Goal: Entertainment & Leisure: Consume media (video, audio)

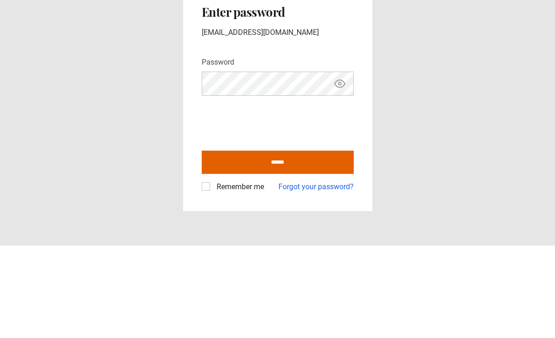
scroll to position [30, 0]
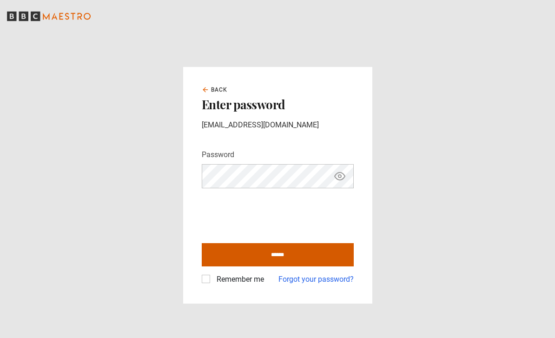
click at [248, 243] on input "******" at bounding box center [278, 254] width 152 height 23
type input "**********"
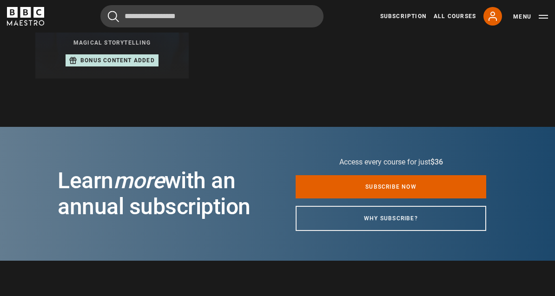
scroll to position [444, 0]
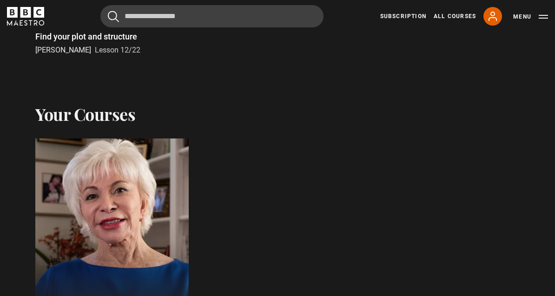
click at [168, 178] on div at bounding box center [112, 250] width 169 height 246
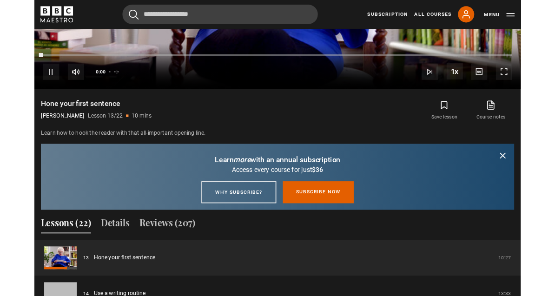
scroll to position [835, 0]
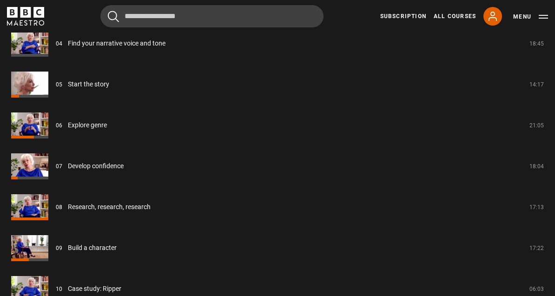
scroll to position [1133, 0]
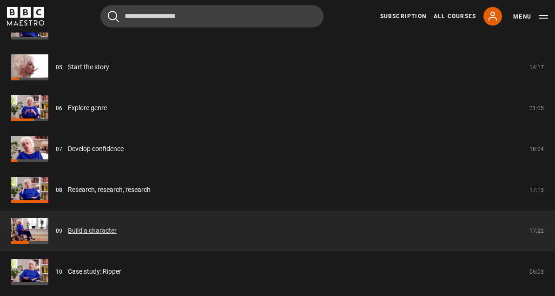
click at [117, 226] on link "Build a character" at bounding box center [92, 231] width 49 height 10
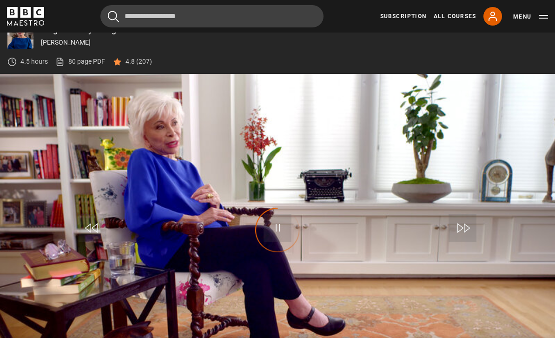
click at [368, 102] on video-js "Video Player is loading. Play Lesson Build a character 10s Skip Back 10 seconds…" at bounding box center [277, 230] width 555 height 312
click at [272, 180] on video-js "Video Player is loading. Play Lesson Build a character 10s Skip Back 10 seconds…" at bounding box center [277, 230] width 555 height 312
click at [273, 232] on div "Video Player is loading." at bounding box center [277, 230] width 46 height 46
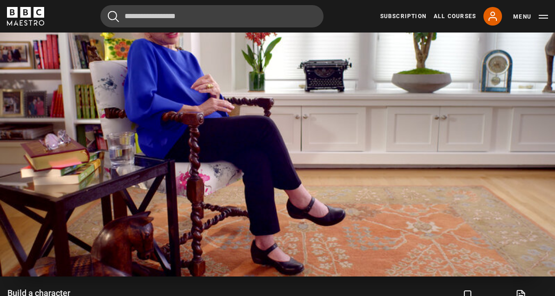
scroll to position [524, 0]
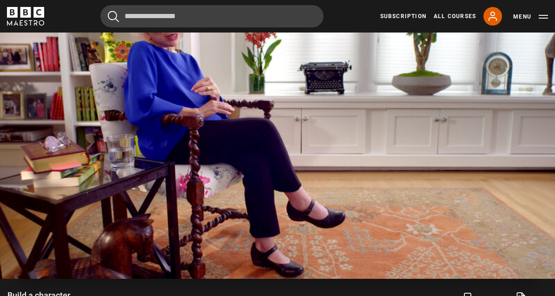
click at [249, 172] on video-js "Video Player is loading. Play Lesson Build a character 10s Skip Back 10 seconds…" at bounding box center [277, 123] width 555 height 312
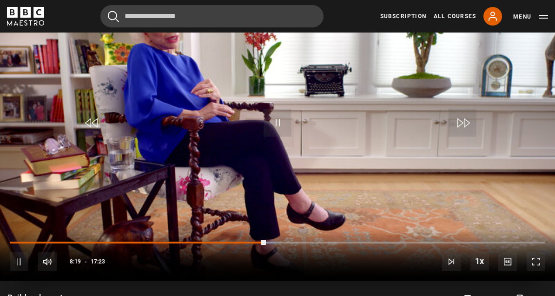
scroll to position [521, 0]
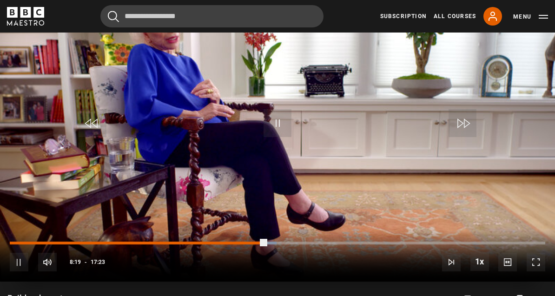
click at [266, 243] on div "Progress Bar" at bounding box center [270, 243] width 13 height 3
click at [160, 242] on div "Progress Bar" at bounding box center [138, 243] width 257 height 3
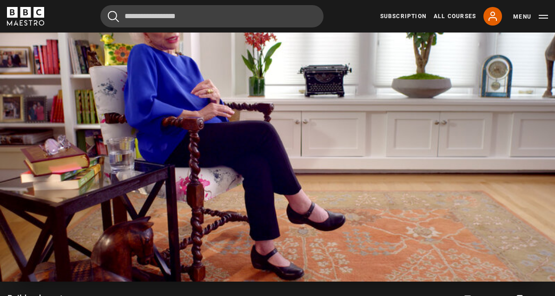
click at [277, 175] on video-js "Video Player is loading. Play Lesson Build a character 10s Skip Back 10 seconds…" at bounding box center [277, 125] width 555 height 312
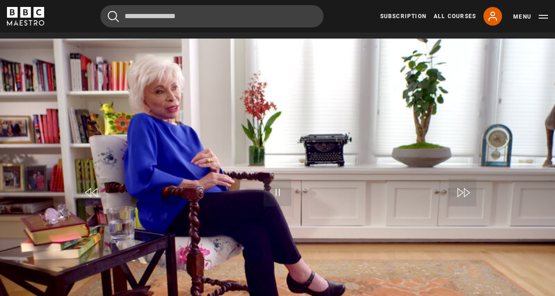
scroll to position [452, 0]
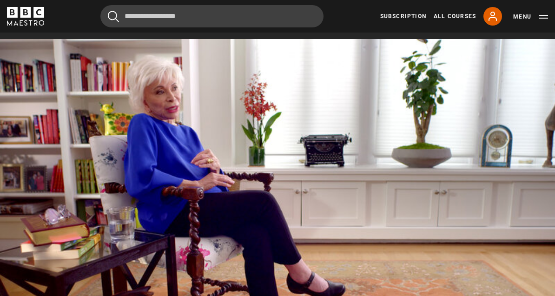
click at [111, 264] on video-js "Video Player is loading. Play Lesson Build a character 10s Skip Back 10 seconds…" at bounding box center [277, 195] width 555 height 312
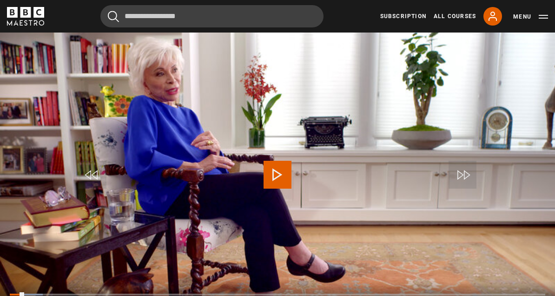
scroll to position [470, 0]
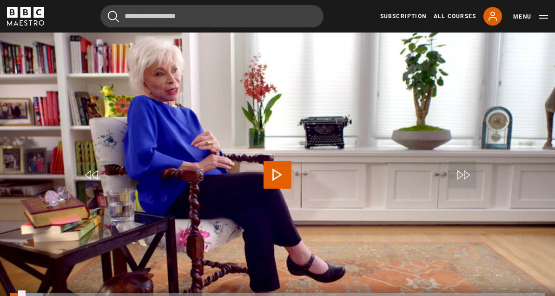
click at [12, 294] on div "Progress Bar" at bounding box center [17, 294] width 14 height 3
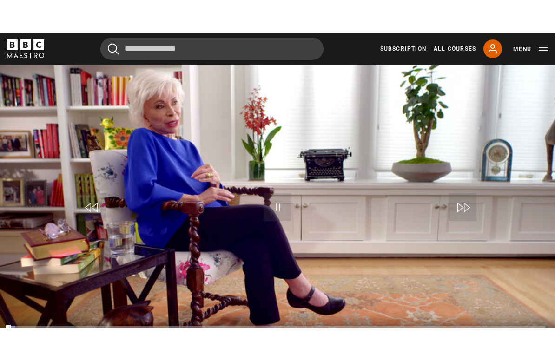
scroll to position [11, 0]
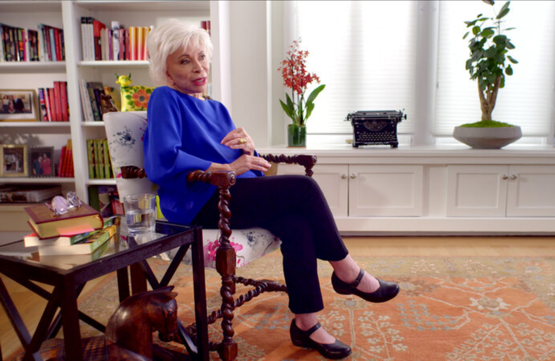
click at [330, 286] on video-js "Video Player is loading. Play Lesson Build a character 10s Skip Back 10 seconds…" at bounding box center [277, 180] width 555 height 361
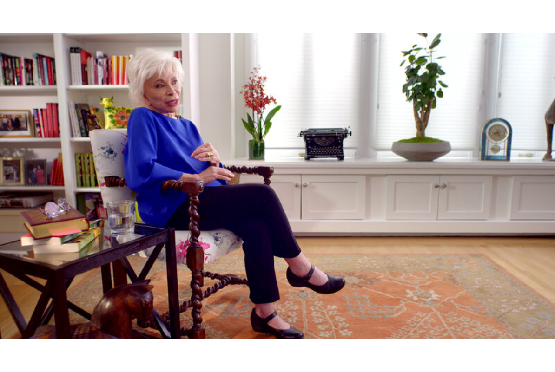
scroll to position [0, 0]
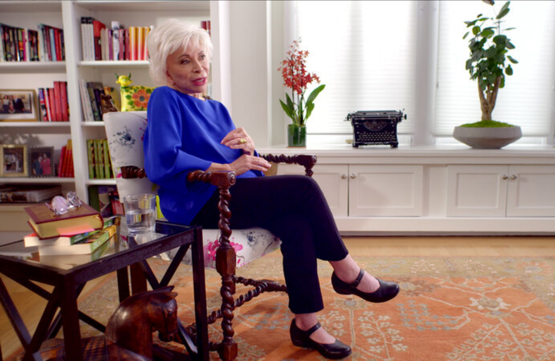
click at [488, 299] on video-js "Video Player is loading. Play Lesson Build a character 10s Skip Back 10 seconds…" at bounding box center [277, 180] width 555 height 361
click at [505, 273] on video-js "Video Player is loading. Play Lesson Build a character 10s Skip Back 10 seconds…" at bounding box center [277, 180] width 555 height 361
click at [531, 299] on video-js "Video Player is loading. Play Lesson Build a character 10s Skip Back 10 seconds…" at bounding box center [277, 180] width 555 height 361
click at [544, 270] on video-js "Video Player is loading. Play Lesson Build a character 10s Skip Back 10 seconds…" at bounding box center [277, 180] width 555 height 361
click at [502, 290] on video-js "Video Player is loading. Play Lesson Build a character 10s Skip Back 10 seconds…" at bounding box center [277, 180] width 555 height 361
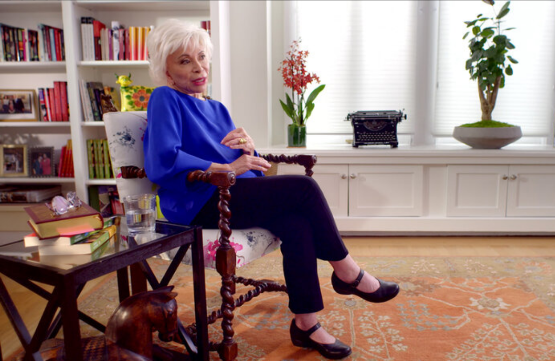
click at [481, 253] on video-js "Video Player is loading. Play Lesson Build a character 10s Skip Back 10 seconds…" at bounding box center [277, 180] width 555 height 361
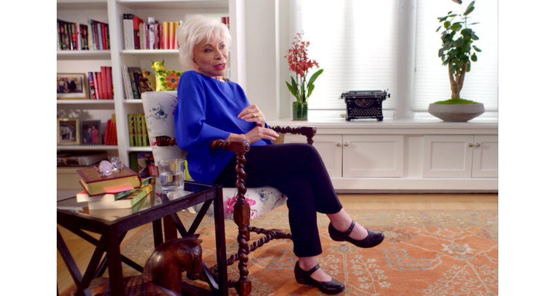
scroll to position [477, 0]
